Goal: Task Accomplishment & Management: Use online tool/utility

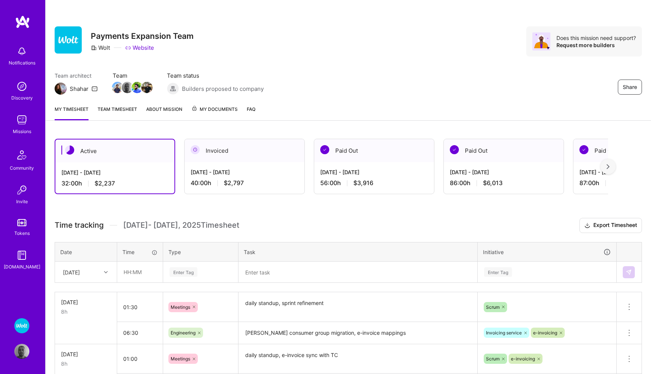
click at [106, 272] on icon at bounding box center [106, 272] width 4 height 4
click at [138, 272] on input "text" at bounding box center [140, 272] width 45 height 20
type input "02:00"
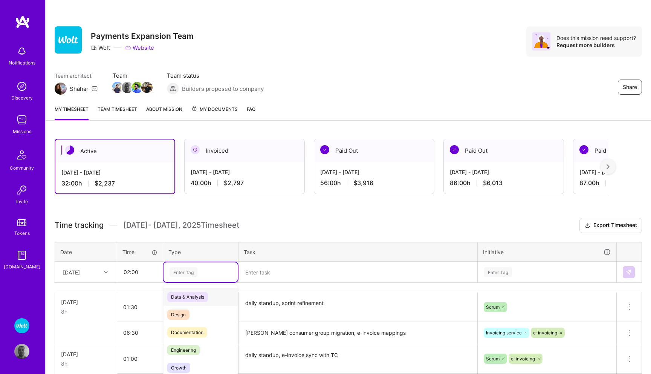
click at [188, 269] on div "option Data & Analysis focused, 0 of 2. 17 results available. Use Up and Down t…" at bounding box center [201, 272] width 74 height 20
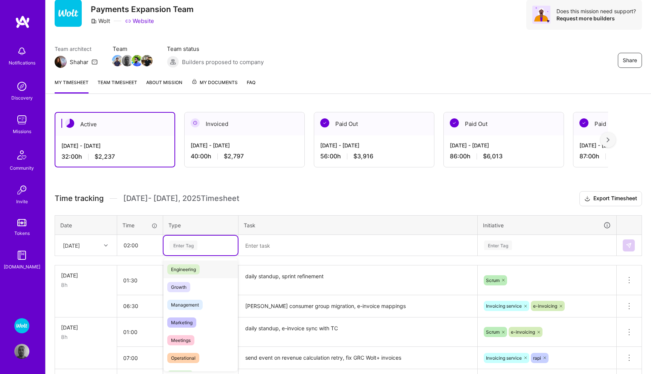
scroll to position [60, 0]
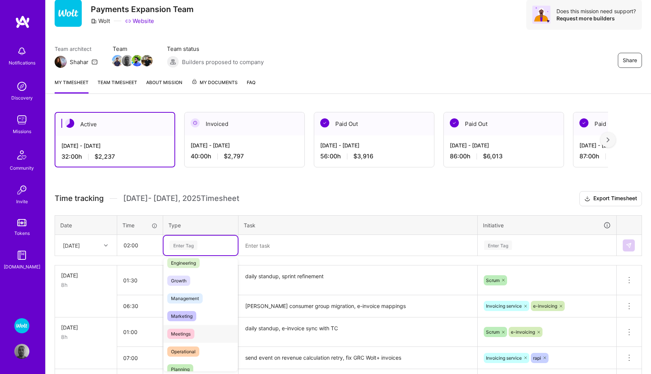
click at [181, 331] on span "Meetings" at bounding box center [180, 334] width 27 height 10
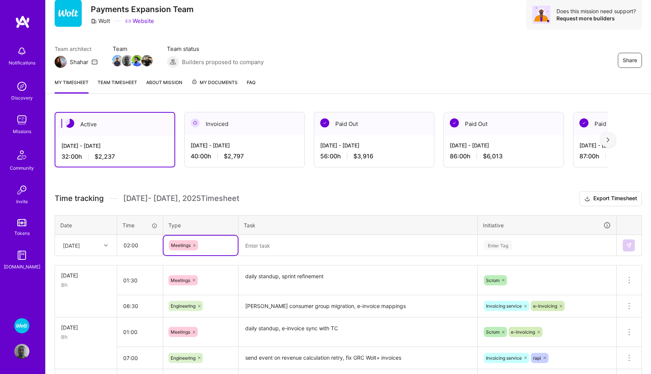
click at [279, 245] on textarea at bounding box center [357, 246] width 237 height 20
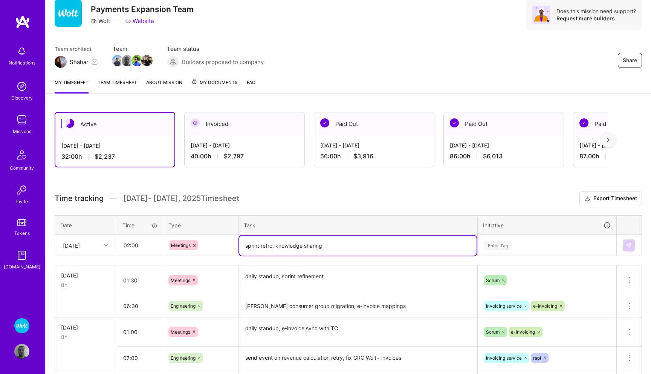
type textarea "sprint retro, knowledge sharing"
click at [500, 246] on div "Enter Tag" at bounding box center [547, 246] width 138 height 20
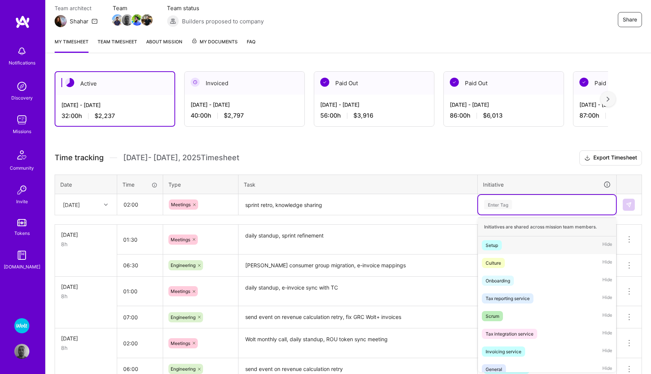
scroll to position [68, 0]
click at [493, 313] on div "Scrum" at bounding box center [493, 315] width 14 height 8
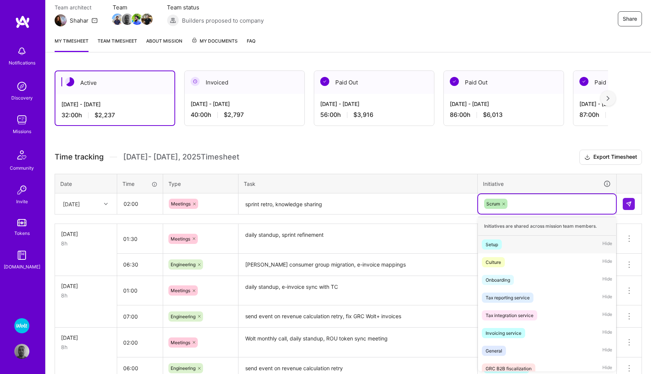
click at [546, 206] on div "Scrum" at bounding box center [547, 204] width 127 height 12
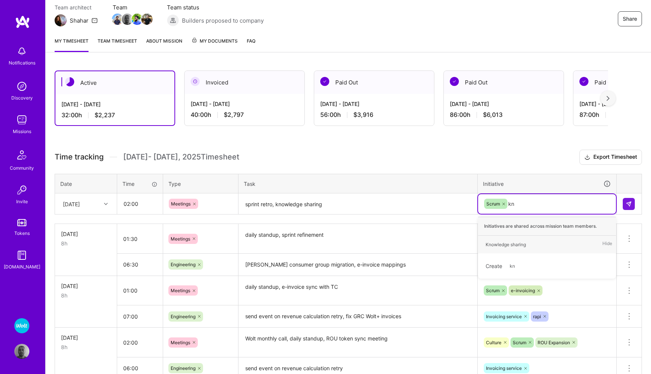
type input "kno"
click at [525, 243] on div "Knowledge sharing" at bounding box center [506, 244] width 40 height 8
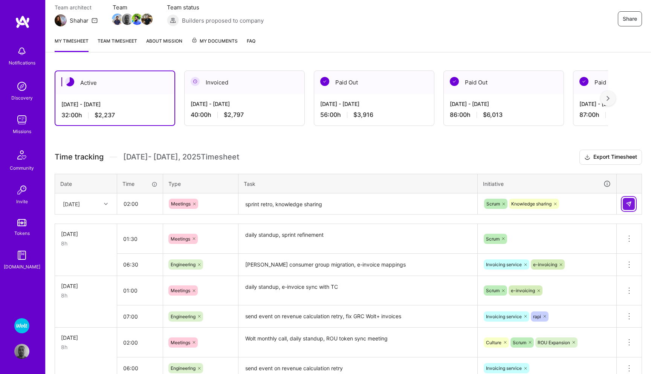
click at [629, 204] on img at bounding box center [629, 204] width 6 height 6
